Goal: Check status: Check status

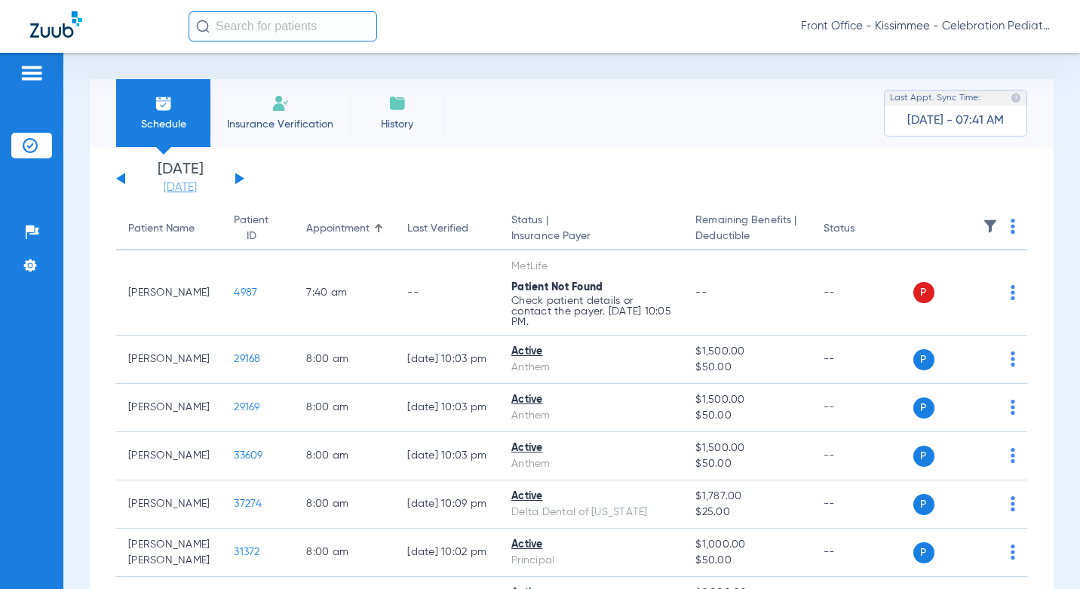
click at [189, 188] on link "[DATE]" at bounding box center [180, 187] width 90 height 15
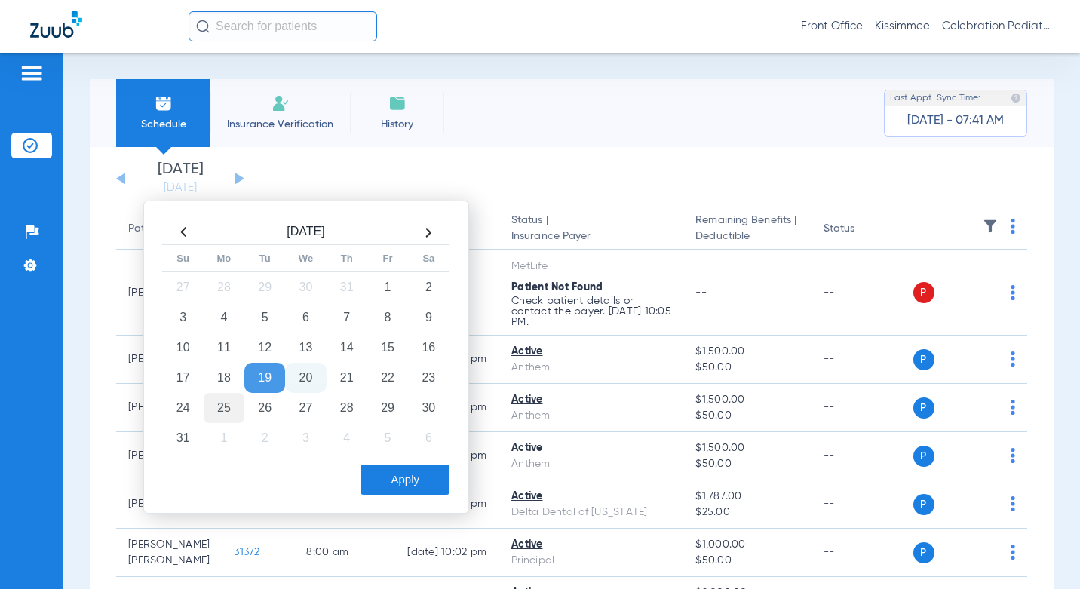
click at [229, 407] on td "25" at bounding box center [224, 408] width 41 height 30
click at [388, 485] on button "Apply" at bounding box center [404, 480] width 89 height 30
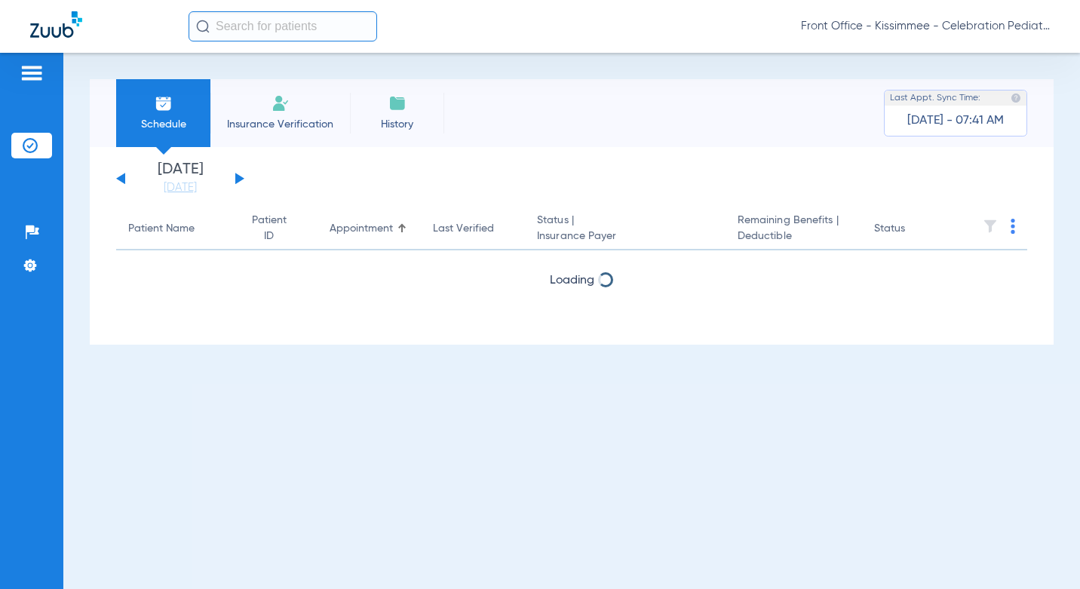
click at [596, 103] on div "Schedule Insurance Verification History Last Appt. Sync Time: [DATE] - 07:41 AM" at bounding box center [572, 113] width 964 height 68
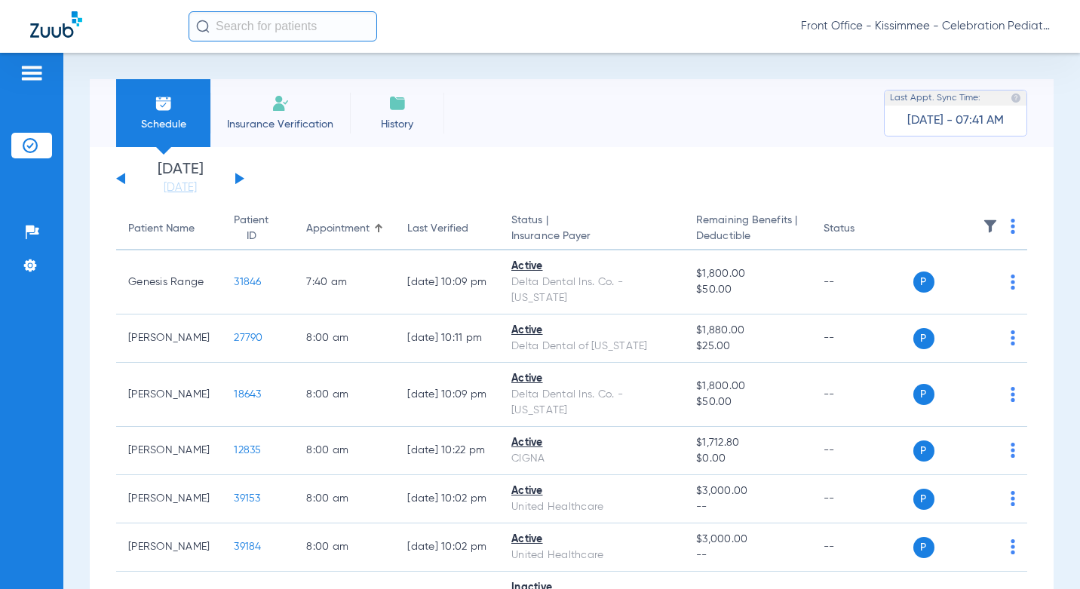
click at [511, 113] on div "Schedule Insurance Verification History Last Appt. Sync Time: [DATE] - 07:41 AM" at bounding box center [572, 113] width 964 height 68
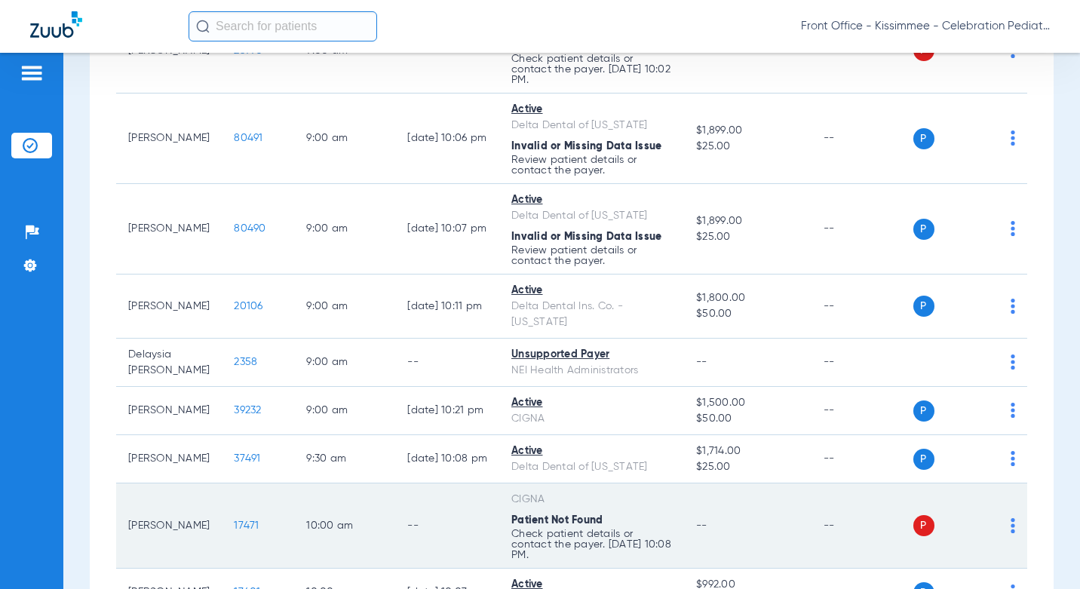
scroll to position [980, 0]
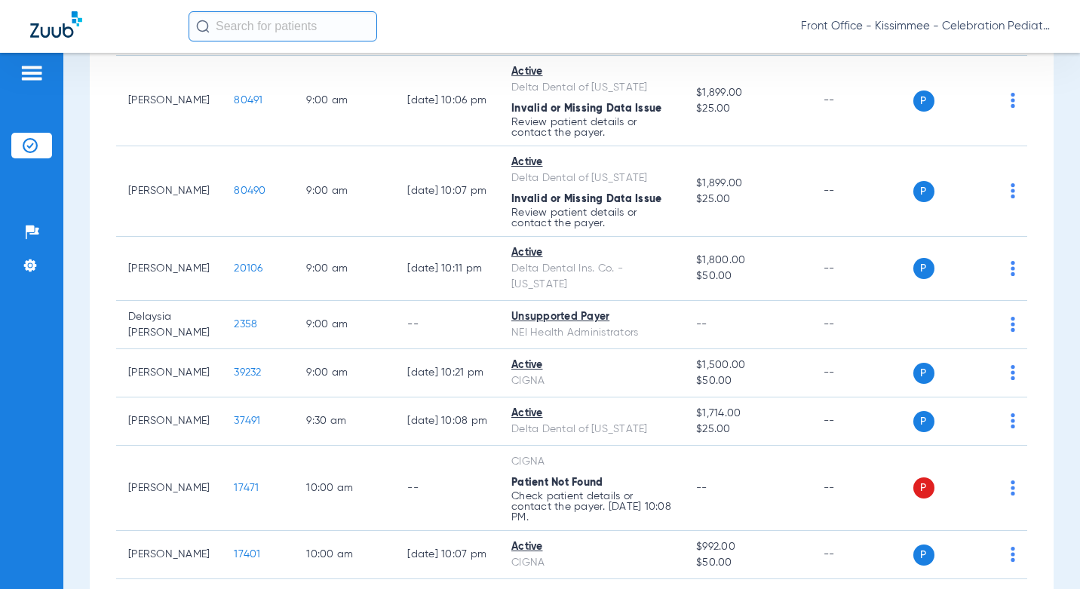
click at [71, 452] on div "Schedule Insurance Verification History Last Appt. Sync Time: [DATE] - 07:41 AM…" at bounding box center [571, 321] width 1017 height 536
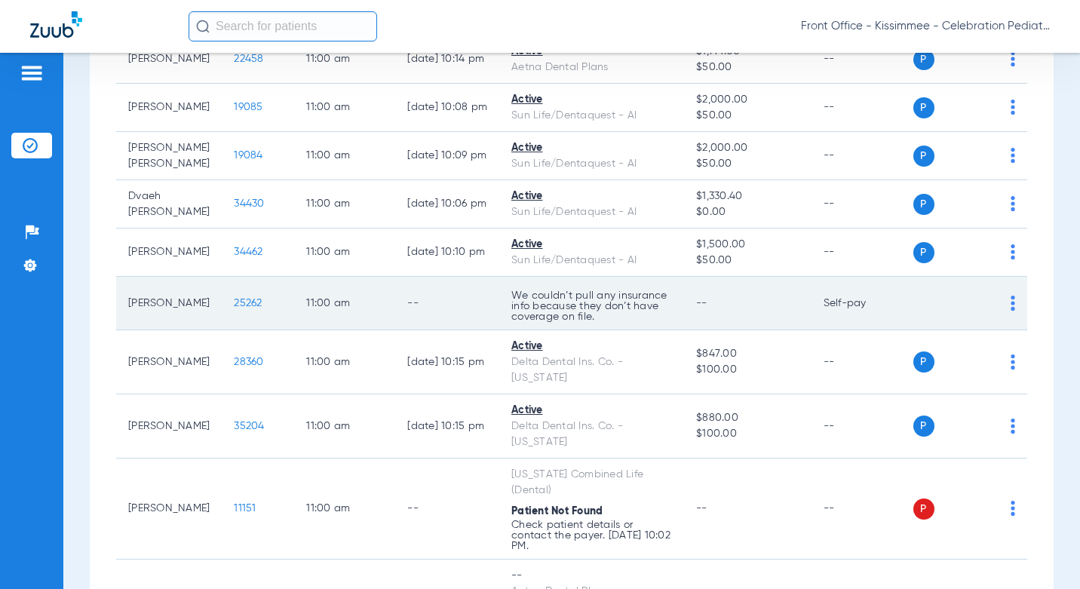
scroll to position [2036, 0]
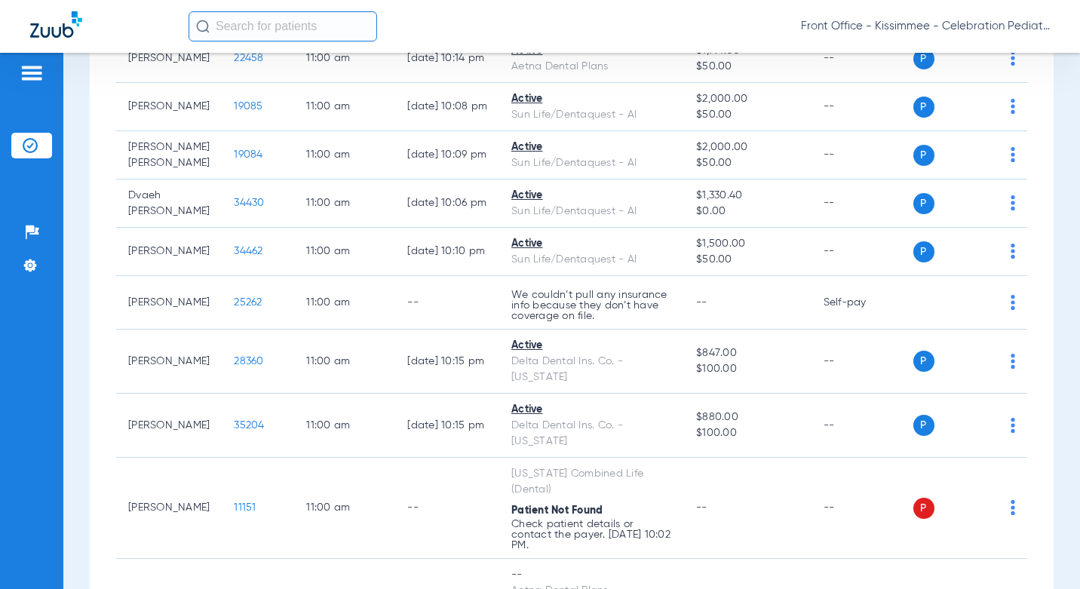
click at [0, 373] on html "Front Office - Kissimmee - Celebration Pediatric Dentistry Patients Insurance V…" at bounding box center [540, 294] width 1080 height 589
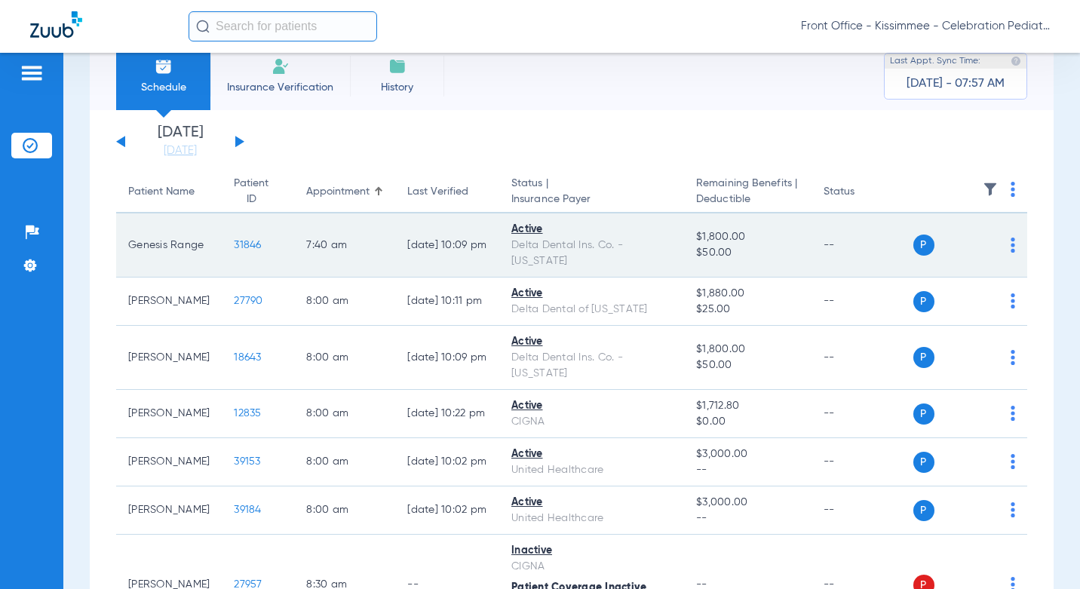
scroll to position [0, 0]
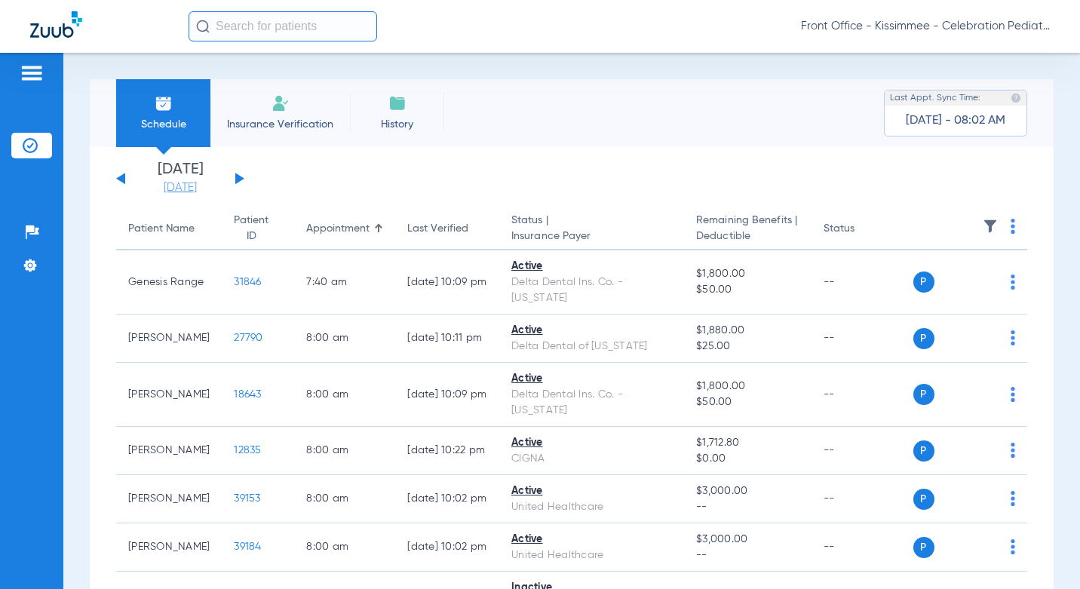
click at [170, 187] on link "[DATE]" at bounding box center [180, 187] width 90 height 15
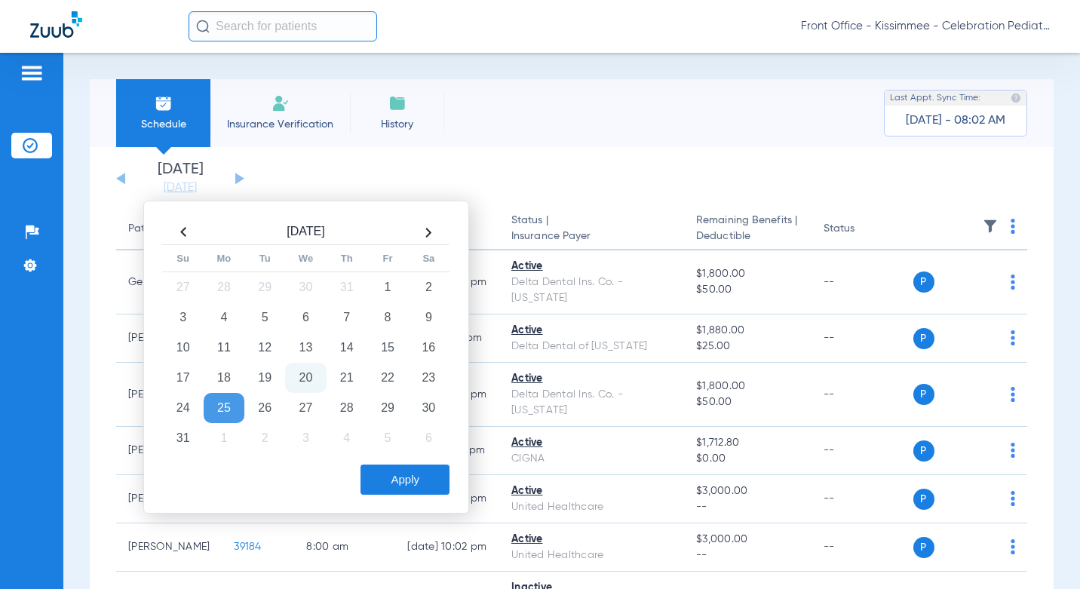
click at [598, 124] on div "Schedule Insurance Verification History Last Appt. Sync Time: [DATE] - 08:02 AM" at bounding box center [572, 113] width 964 height 68
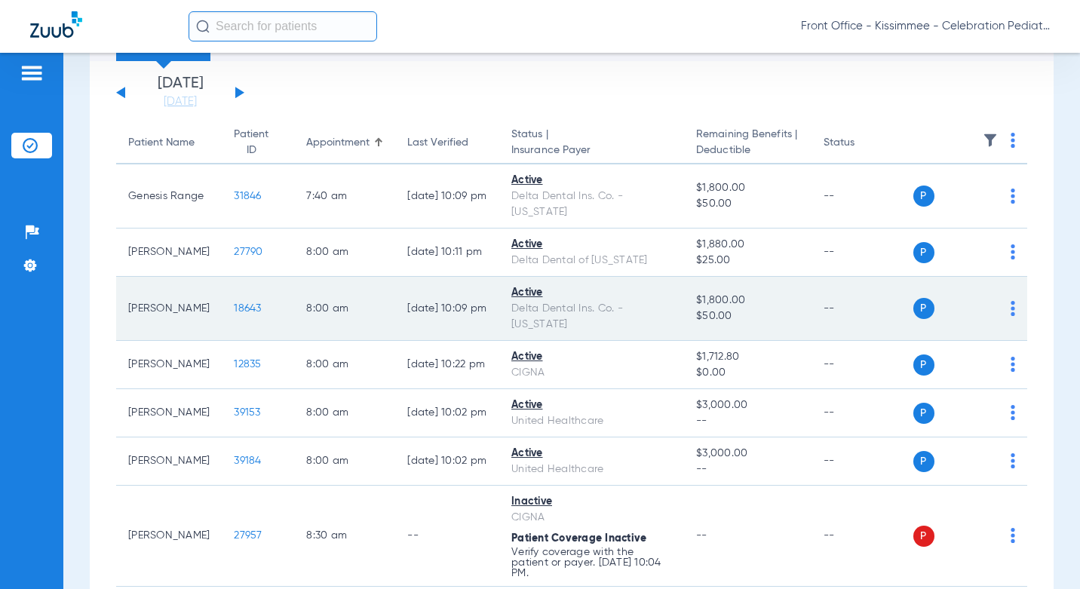
scroll to position [226, 0]
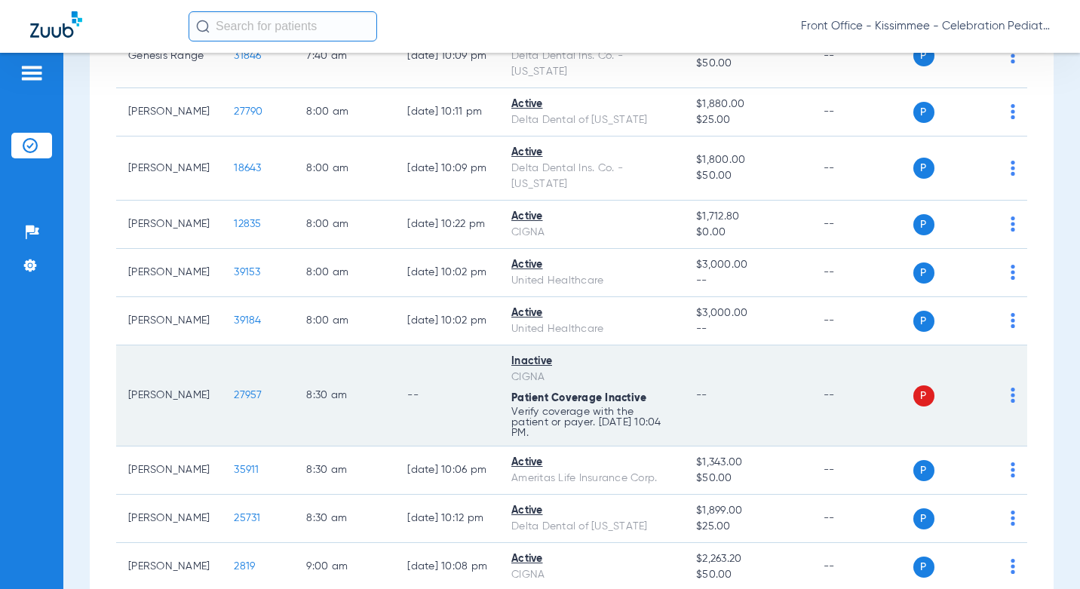
click at [234, 390] on span "27957" at bounding box center [248, 395] width 28 height 11
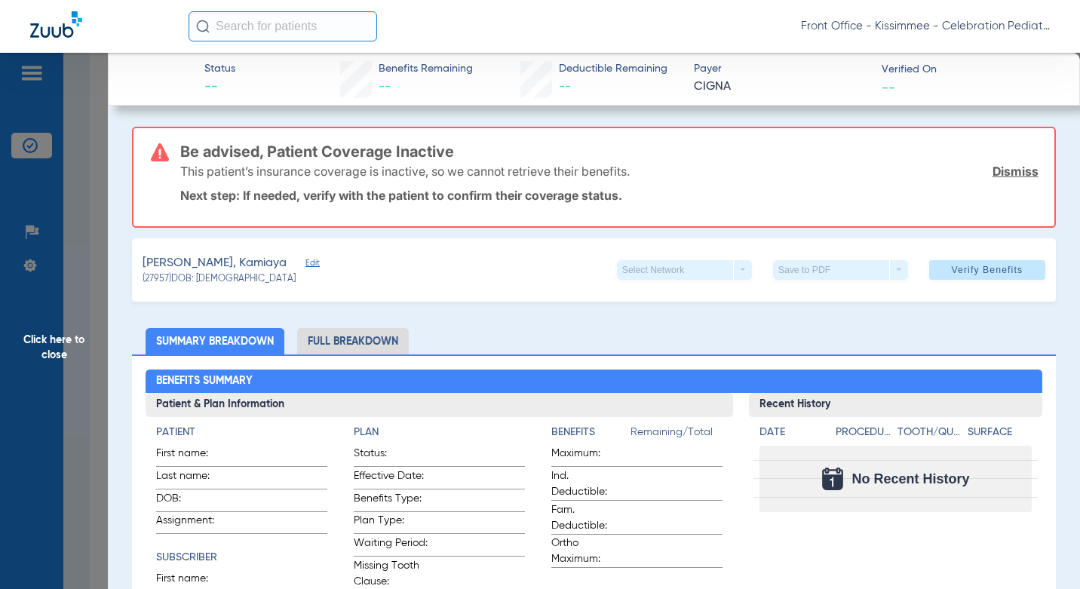
click at [365, 334] on li "Full Breakdown" at bounding box center [353, 341] width 112 height 26
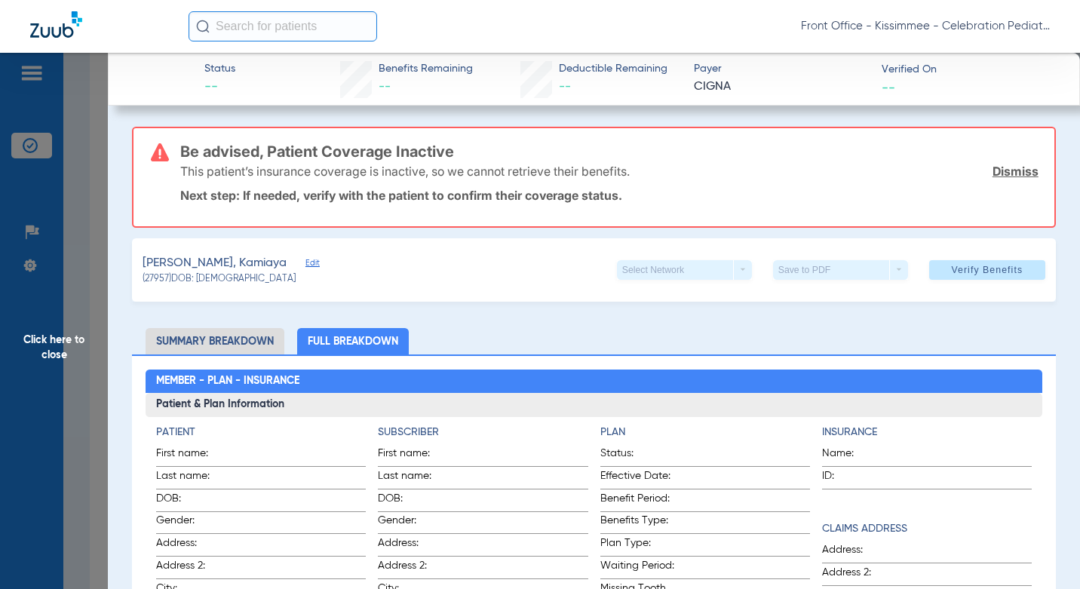
drag, startPoint x: 84, startPoint y: 204, endPoint x: 251, endPoint y: 127, distance: 184.2
click at [84, 204] on span "Click here to close" at bounding box center [54, 347] width 108 height 589
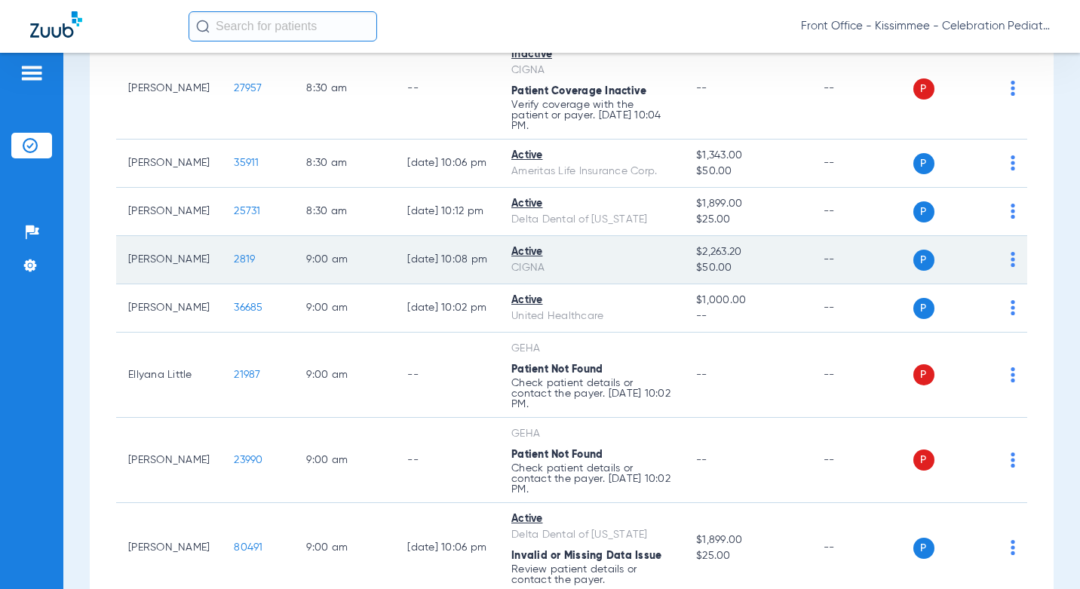
scroll to position [679, 0]
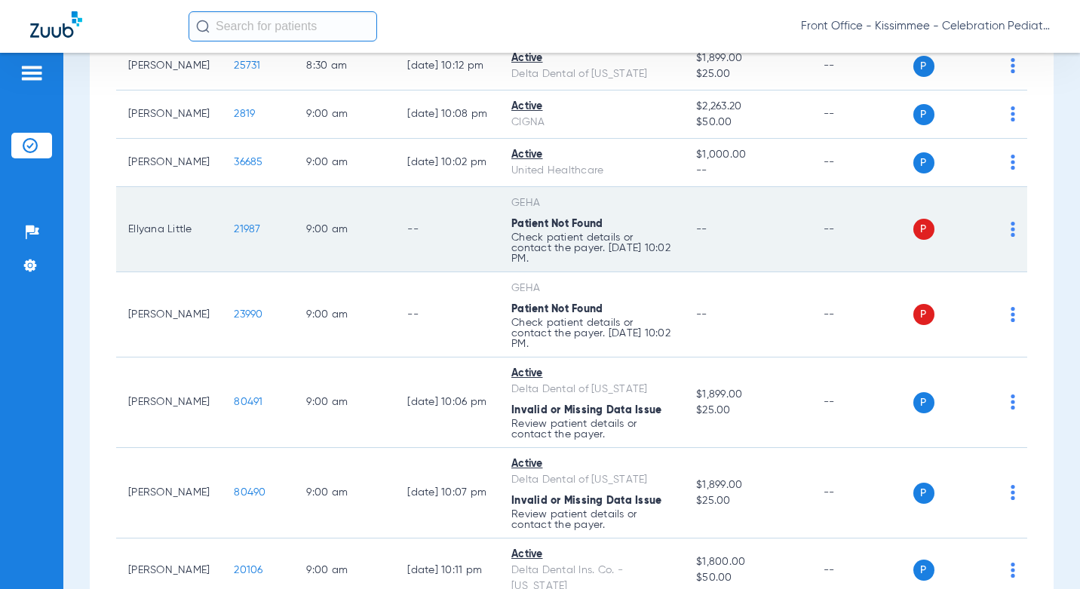
click at [234, 224] on span "21987" at bounding box center [247, 229] width 26 height 11
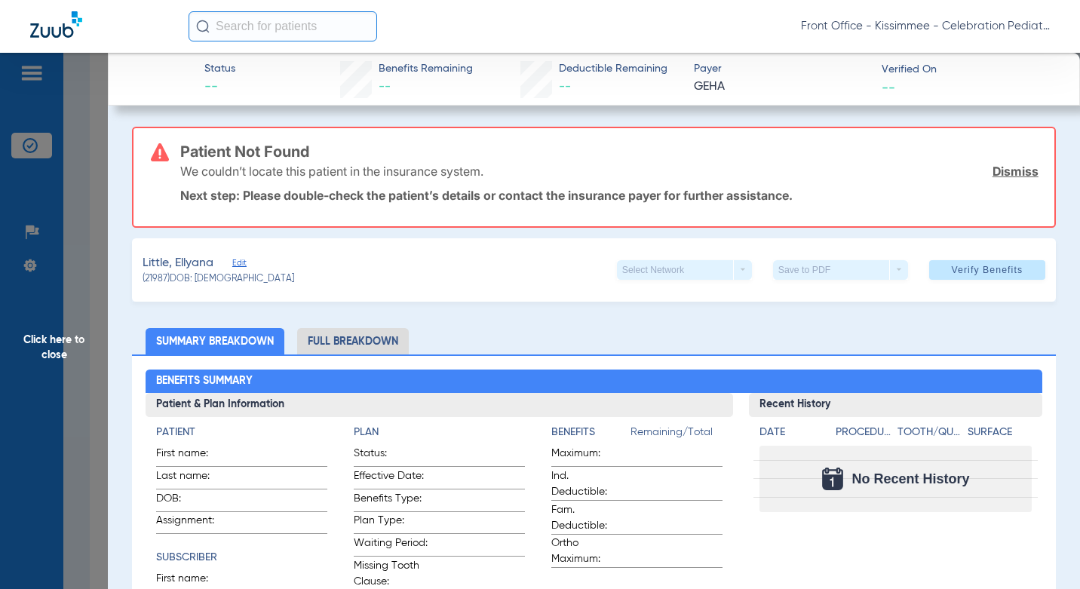
click at [357, 330] on li "Full Breakdown" at bounding box center [353, 341] width 112 height 26
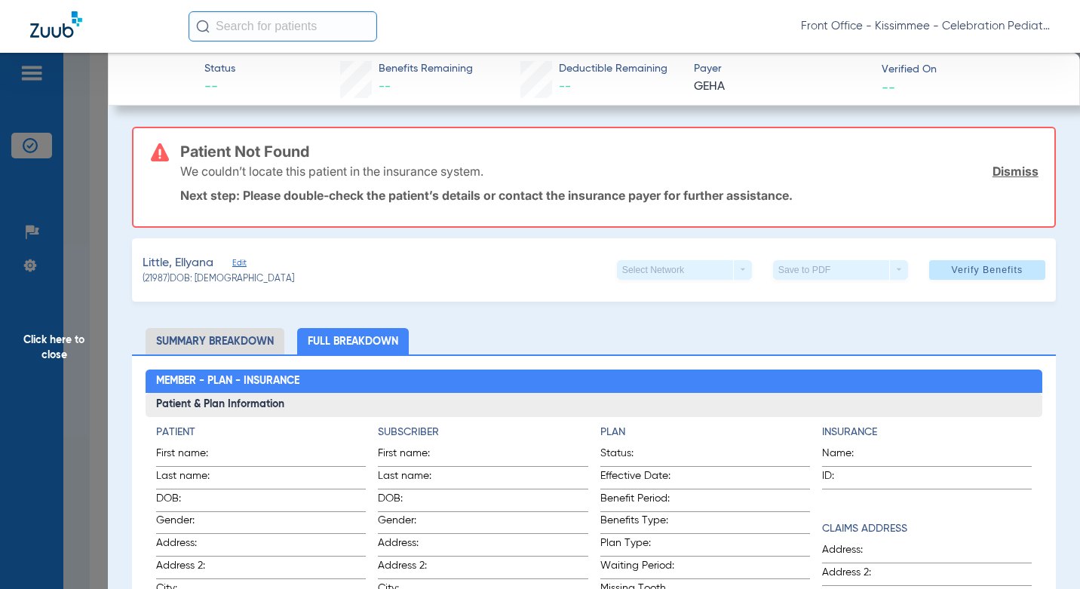
click at [94, 405] on span "Click here to close" at bounding box center [54, 347] width 108 height 589
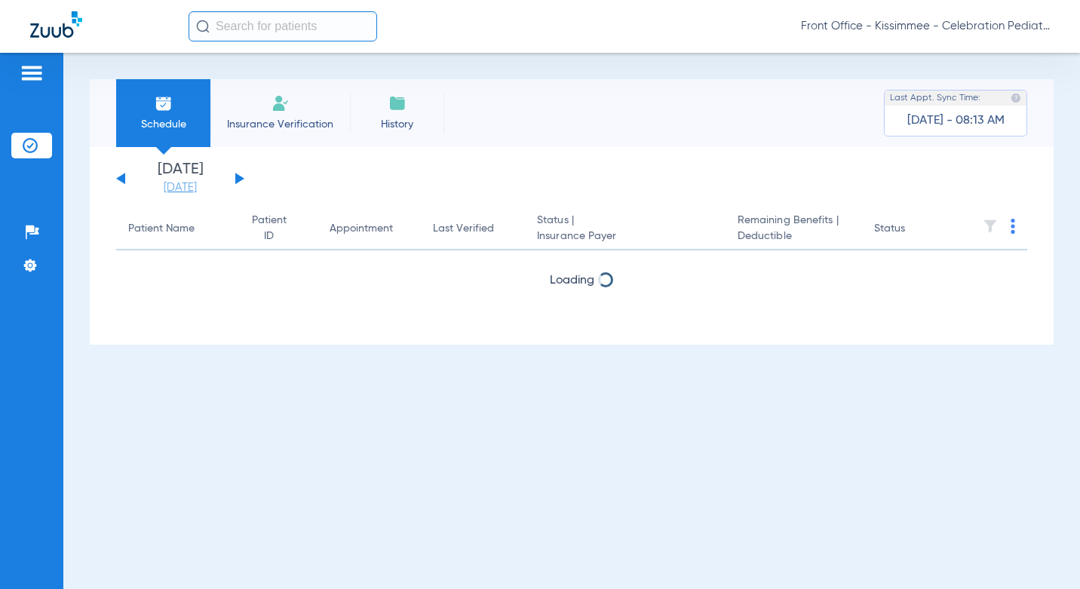
click at [215, 184] on link "[DATE]" at bounding box center [180, 187] width 90 height 15
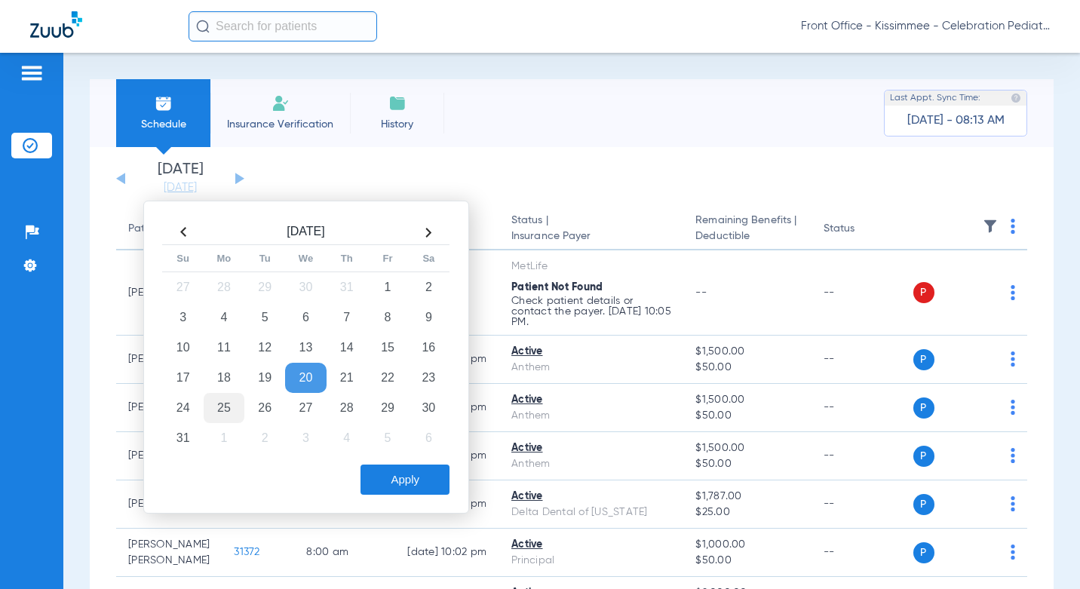
click at [228, 407] on td "25" at bounding box center [224, 408] width 41 height 30
click at [592, 101] on div "Schedule Insurance Verification History Last Appt. Sync Time: Today - 08:13 AM" at bounding box center [572, 113] width 964 height 68
